Goal: Ask a question: Seek information or help from site administrators or community

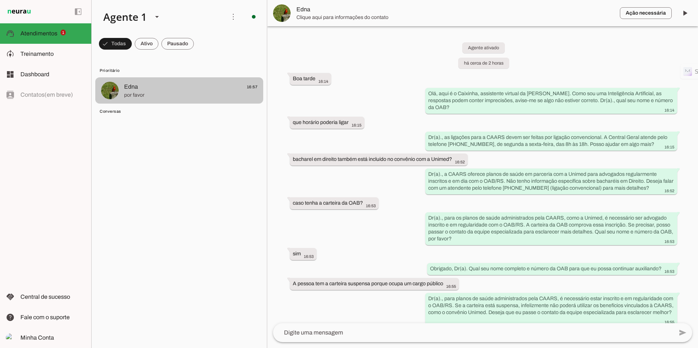
click at [238, 87] on span "Edna 16:57" at bounding box center [190, 87] width 133 height 9
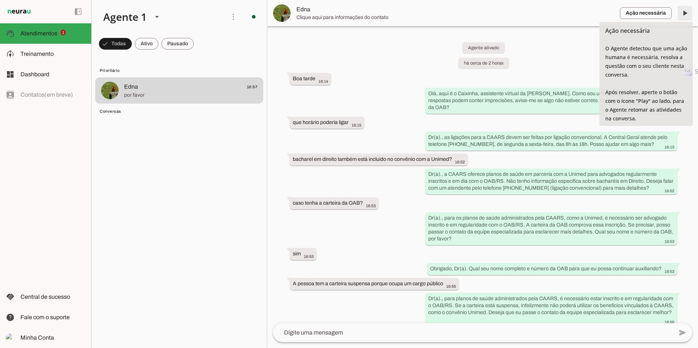
click at [688, 14] on span at bounding box center [685, 13] width 18 height 18
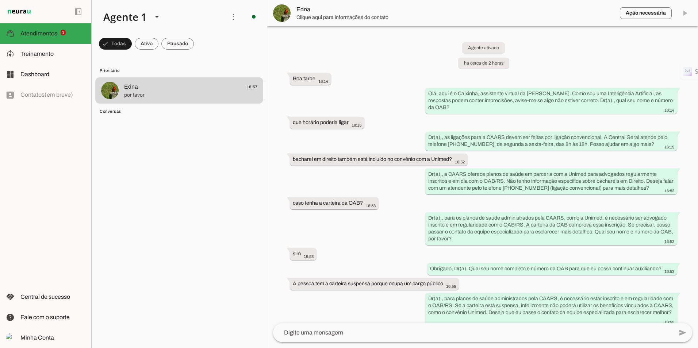
click at [32, 34] on span "Atendimentos" at bounding box center [38, 33] width 37 height 6
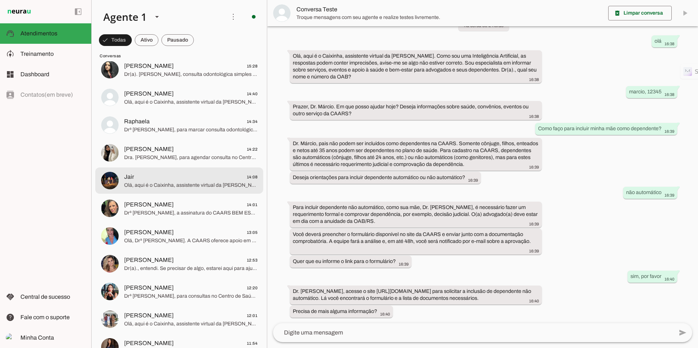
scroll to position [219, 0]
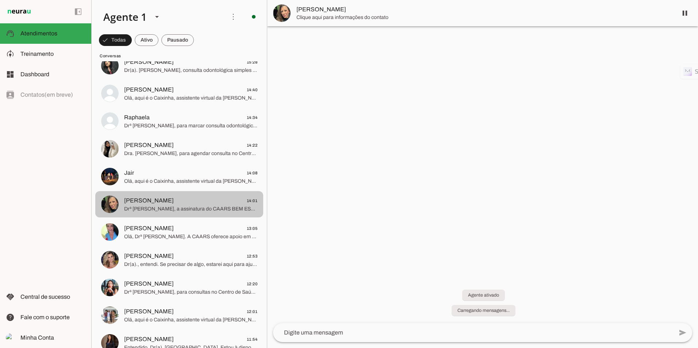
scroll to position [43, 0]
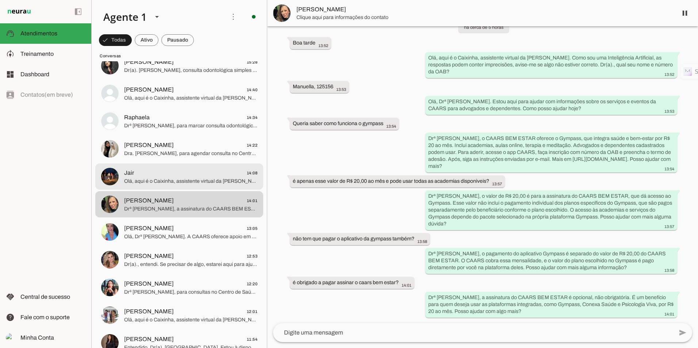
click at [177, 170] on span "Jair 14:08" at bounding box center [190, 173] width 133 height 9
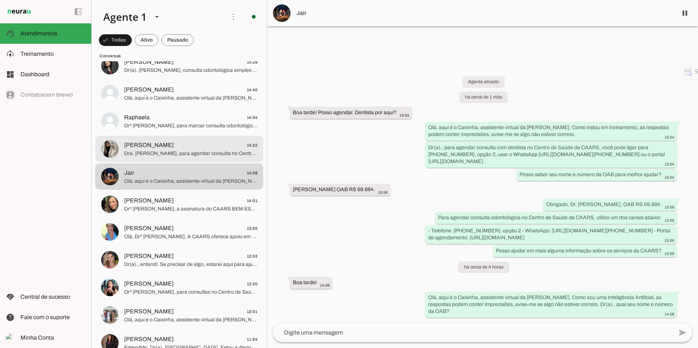
click at [155, 152] on span "Dra. [PERSON_NAME], para agendar consulta no Centro de Saúde da CAARS, use os c…" at bounding box center [190, 153] width 133 height 7
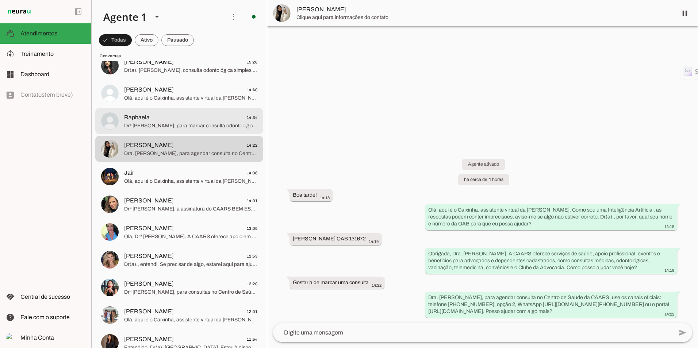
click at [139, 126] on span "Drª [PERSON_NAME], para marcar consulta odontológica no Centro de Saúde da CAAR…" at bounding box center [190, 125] width 133 height 7
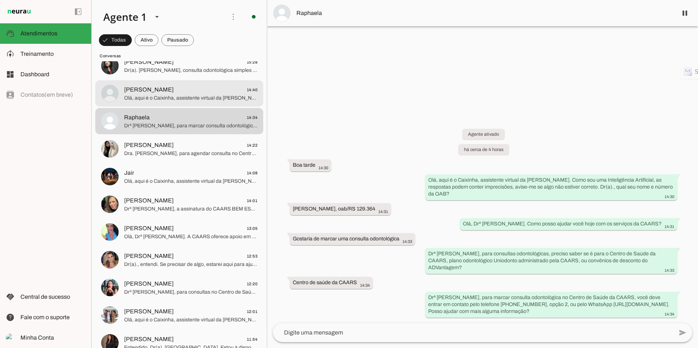
click at [169, 97] on span "Olá, aqui é o Caixinha, assistente virtual da [PERSON_NAME]. Como sou uma Intel…" at bounding box center [190, 98] width 133 height 7
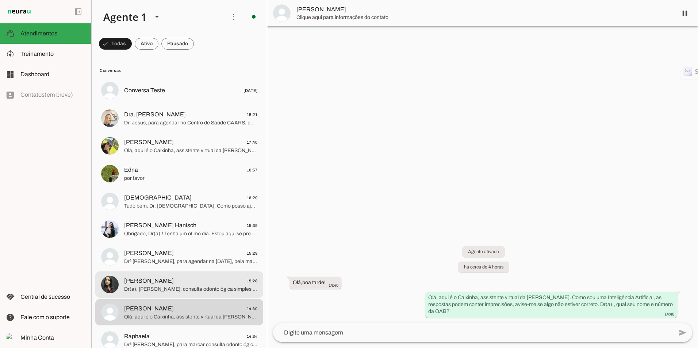
click at [168, 282] on span "[PERSON_NAME]" at bounding box center [149, 281] width 50 height 9
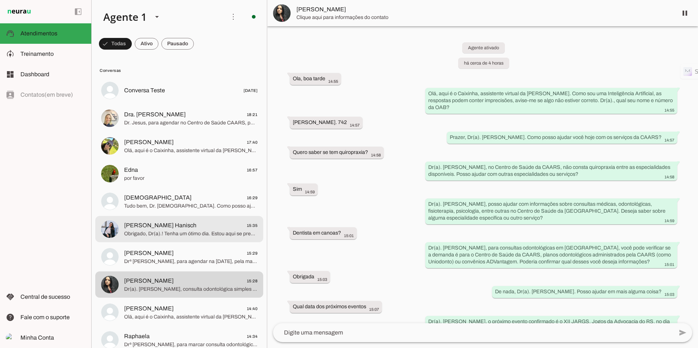
scroll to position [243, 0]
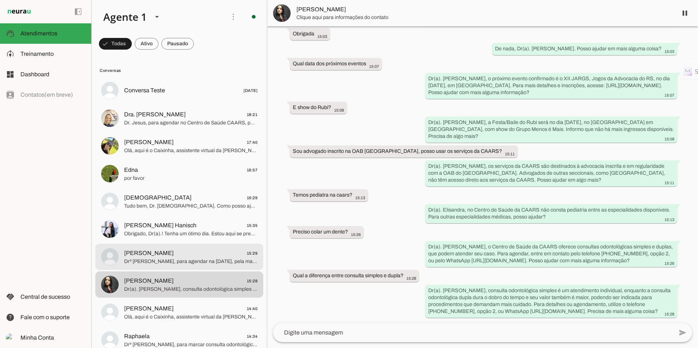
click at [189, 262] on span "Drª [PERSON_NAME], para agendar na [DATE], pela manhã na unidade [US_STATE][GEO…" at bounding box center [190, 261] width 133 height 7
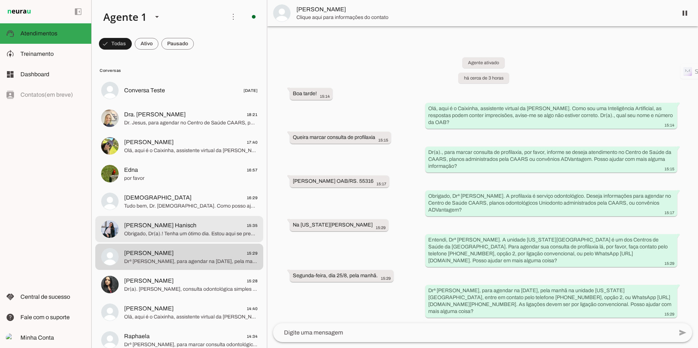
click at [189, 231] on span "Obrigado, Dr(a).! Tenha um ótimo dia. Estou aqui se precisar." at bounding box center [190, 233] width 133 height 7
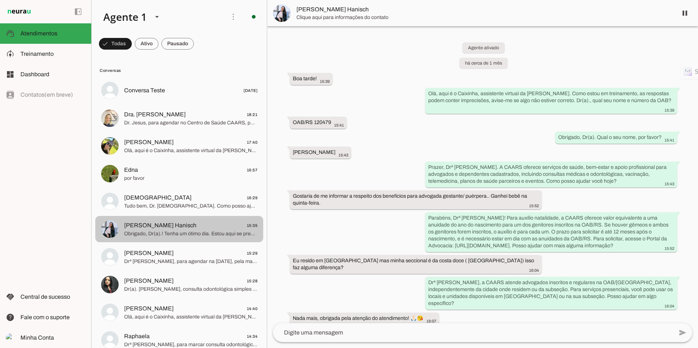
scroll to position [179, 0]
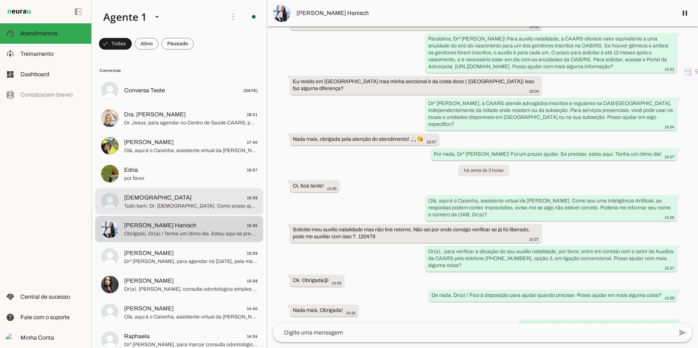
click at [178, 205] on span "Tudo bem, Dr. [DEMOGRAPHIC_DATA]. Como posso ajudar com outros serviços da CAAR…" at bounding box center [190, 206] width 133 height 7
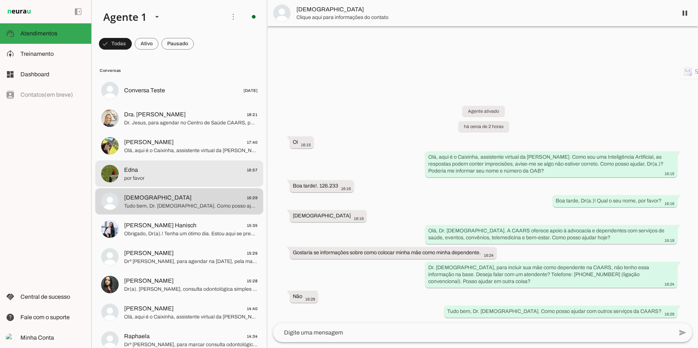
click at [175, 170] on span "Edna 16:57" at bounding box center [190, 170] width 133 height 9
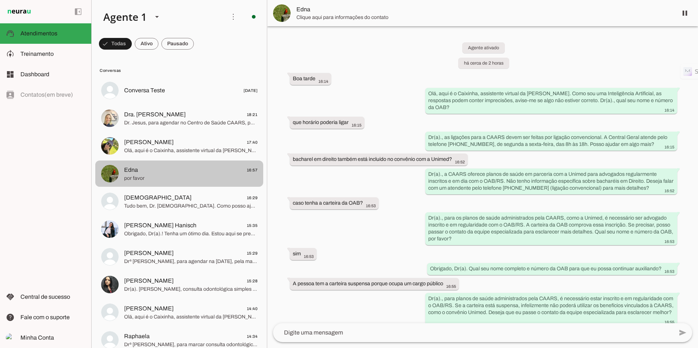
scroll to position [142, 0]
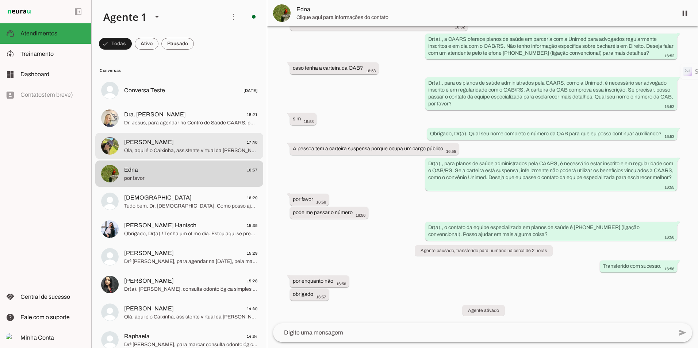
click at [182, 104] on md-item "[PERSON_NAME] 17:40 Olá, aqui é o Caixinha, assistente virtual da CAARS. Como s…" at bounding box center [179, 90] width 168 height 26
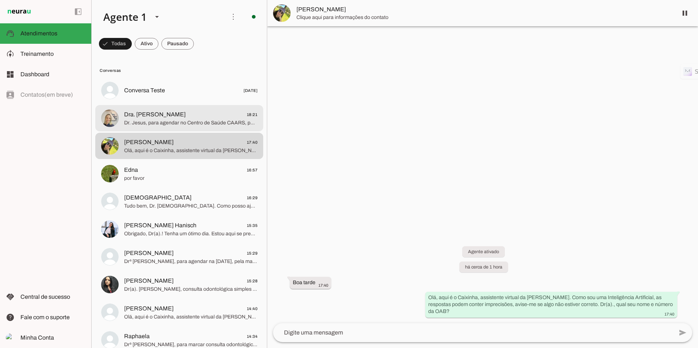
click at [176, 114] on span "Dra. [PERSON_NAME]" at bounding box center [155, 114] width 62 height 9
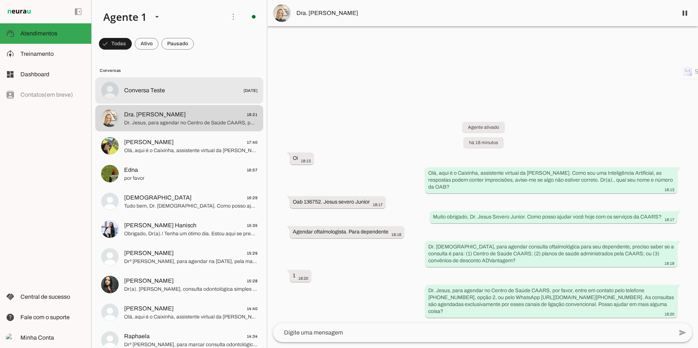
click at [165, 96] on md-item "Conversa Teste [DATE]" at bounding box center [179, 90] width 168 height 26
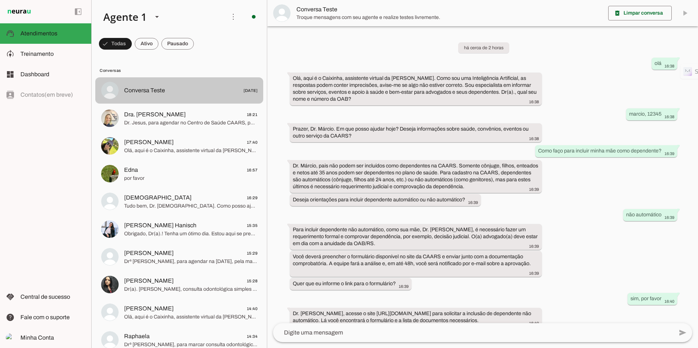
scroll to position [22, 0]
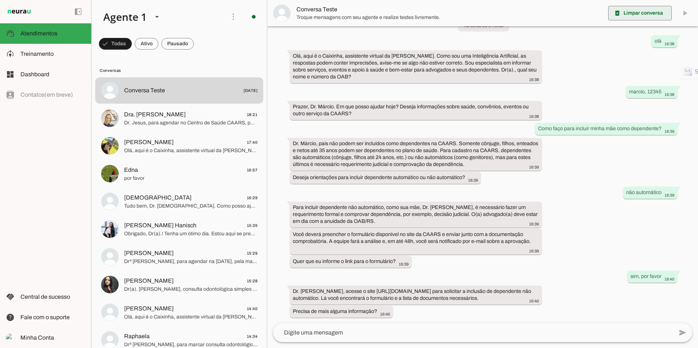
click at [629, 12] on span at bounding box center [640, 13] width 64 height 18
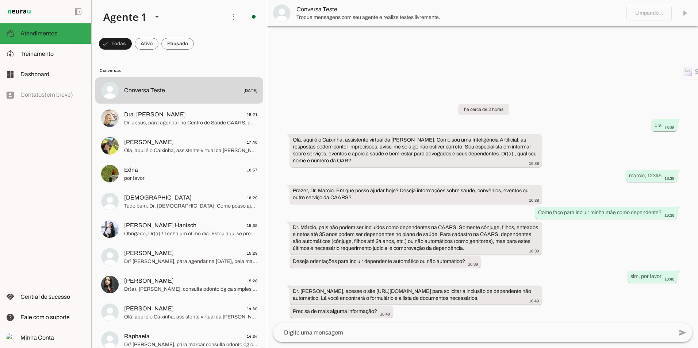
scroll to position [0, 0]
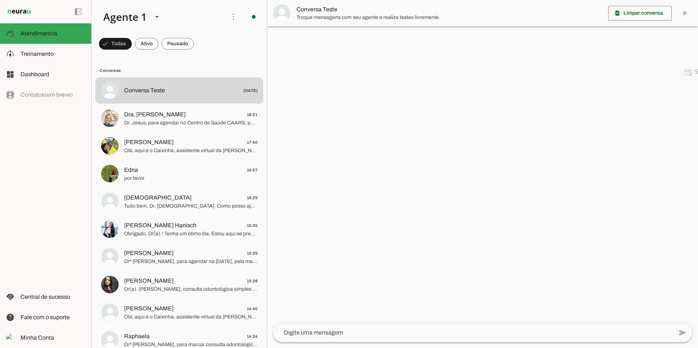
click at [417, 333] on textarea at bounding box center [473, 333] width 400 height 9
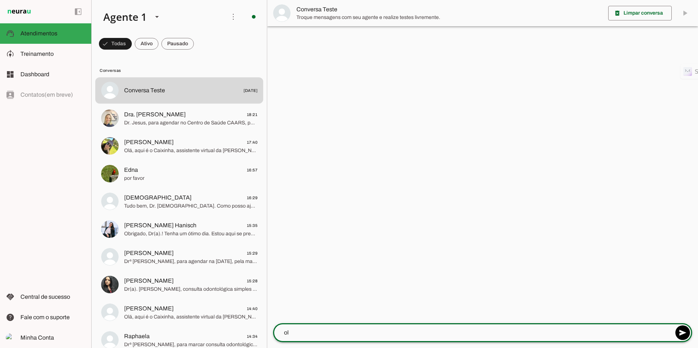
type textarea "olá"
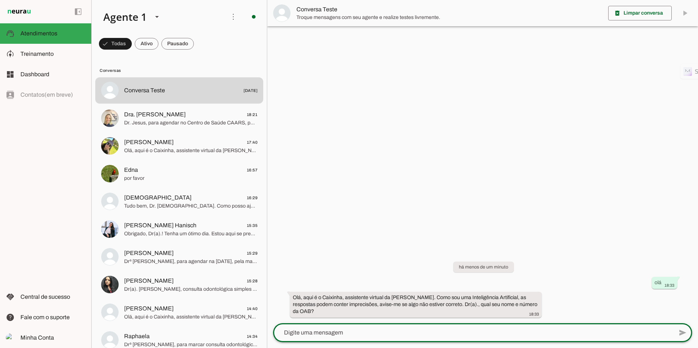
click at [0, 0] on lt-mirror at bounding box center [0, 0] width 0 height 0
click at [386, 334] on textarea at bounding box center [473, 333] width 400 height 9
type textarea "inclusão de dependente"
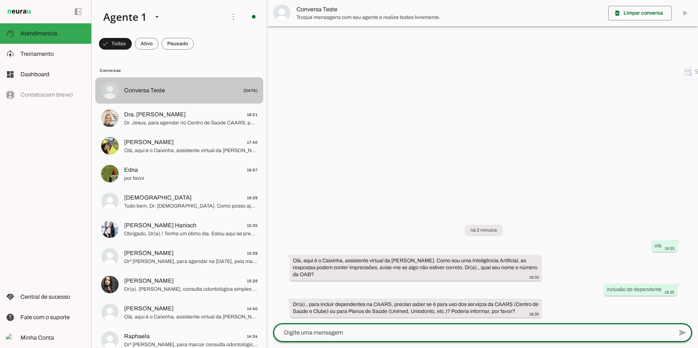
click at [150, 86] on span "Conversa Teste" at bounding box center [144, 90] width 41 height 9
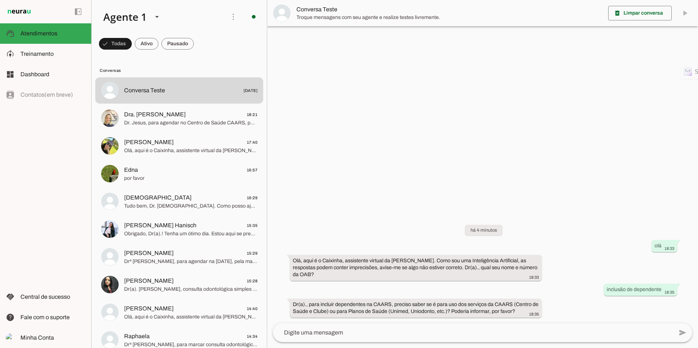
click at [0, 0] on lt-mirror at bounding box center [0, 0] width 0 height 0
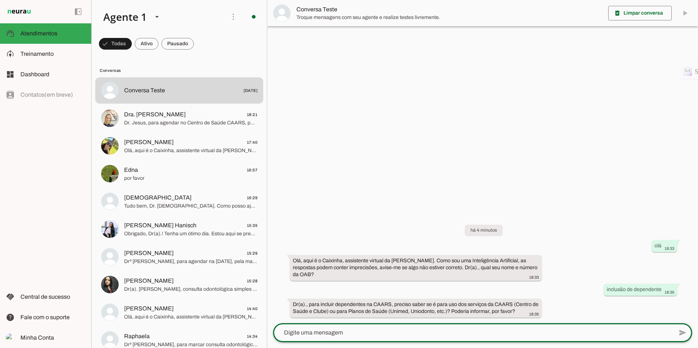
click at [0, 0] on lt-mirror at bounding box center [0, 0] width 0 height 0
click at [290, 334] on textarea at bounding box center [473, 333] width 400 height 9
type textarea "centro de saude"
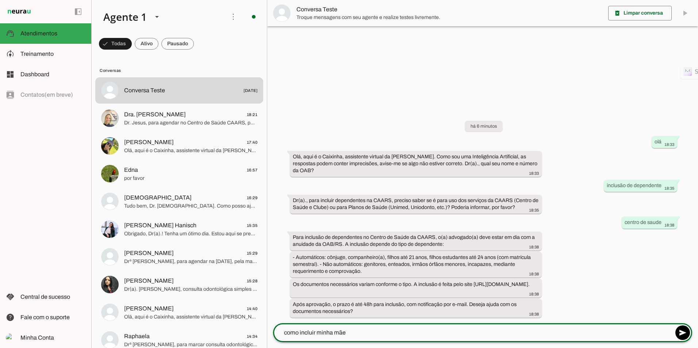
type textarea "como incluir minha mãe?"
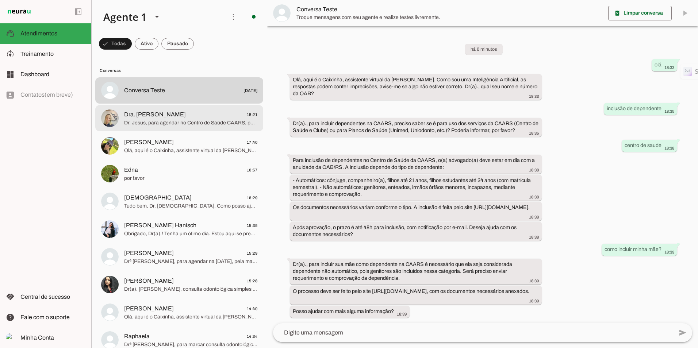
click at [150, 125] on span "Dr. Jesus, para agendar no Centro de Saúde CAARS, por favor, entre em contato p…" at bounding box center [190, 122] width 133 height 7
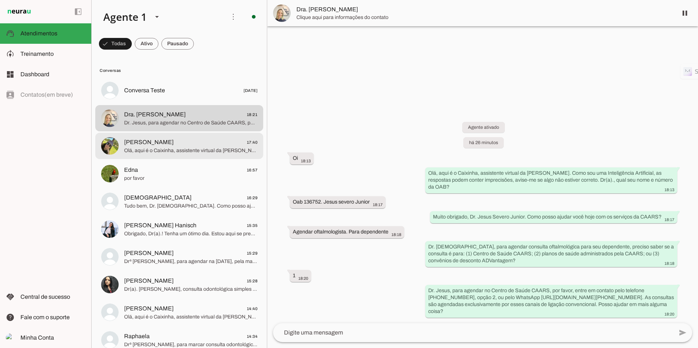
click at [182, 150] on span "Olá, aqui é o Caixinha, assistente virtual da [PERSON_NAME]. Como sou uma Intel…" at bounding box center [190, 150] width 133 height 7
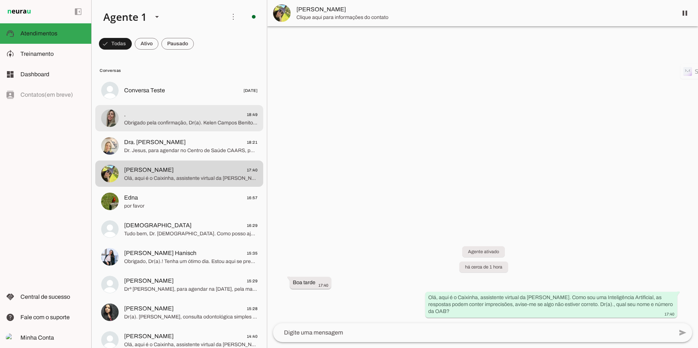
click at [170, 115] on span ". 18:49" at bounding box center [190, 114] width 133 height 9
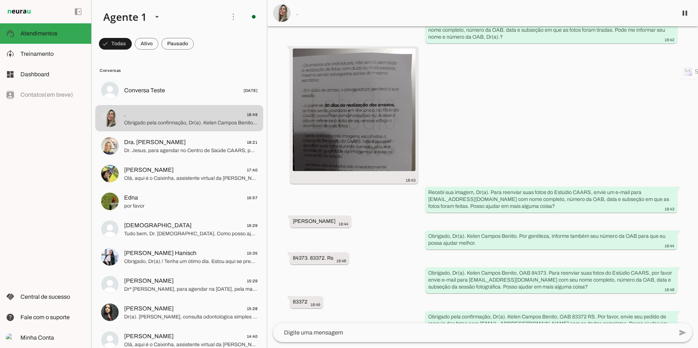
scroll to position [97, 0]
